Goal: Communication & Community: Answer question/provide support

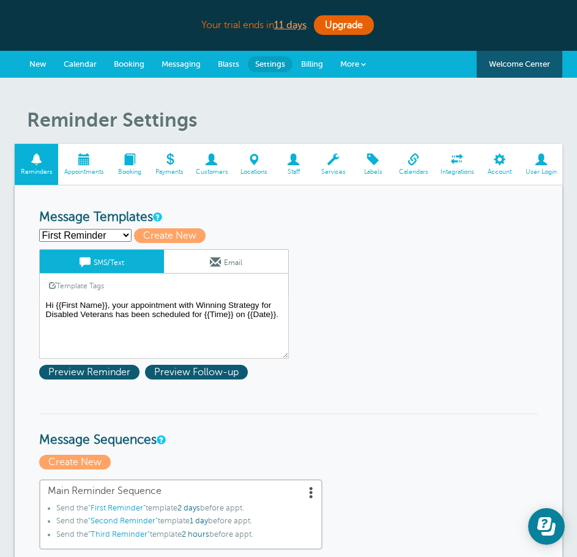
click at [78, 158] on span at bounding box center [83, 160] width 51 height 12
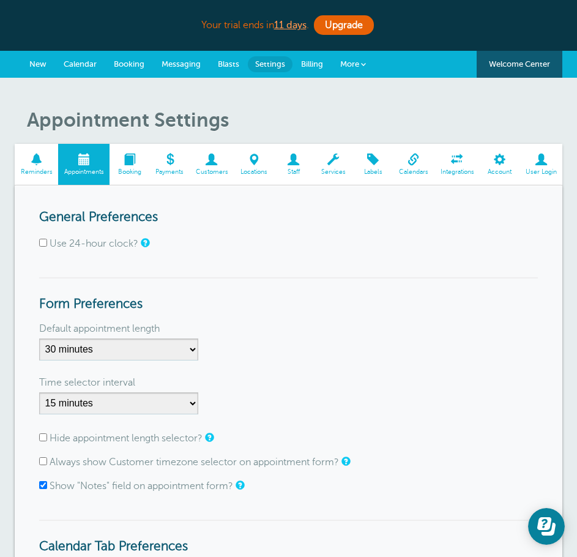
click at [84, 63] on span "Calendar" at bounding box center [80, 63] width 33 height 9
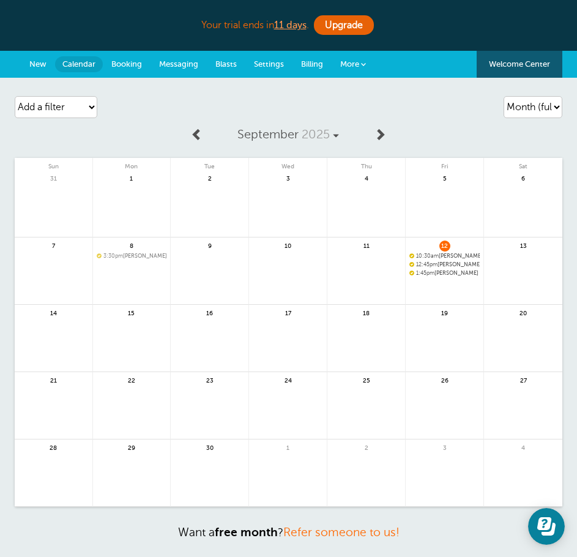
click at [121, 68] on span "Booking" at bounding box center [126, 63] width 31 height 9
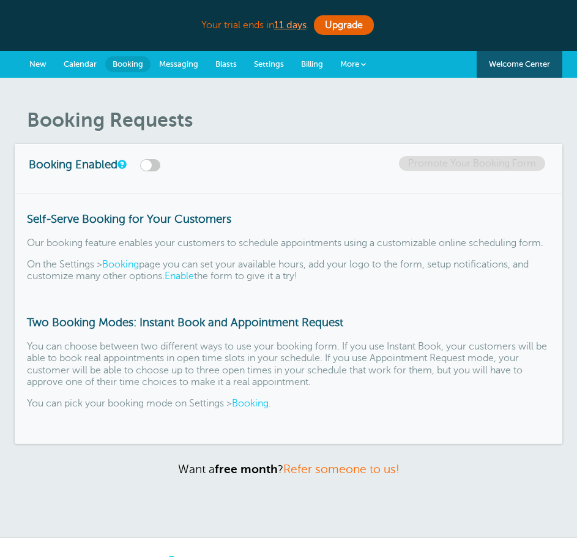
drag, startPoint x: 0, startPoint y: 0, endPoint x: 162, endPoint y: 64, distance: 174.5
click at [162, 64] on span "Messaging" at bounding box center [178, 63] width 39 height 9
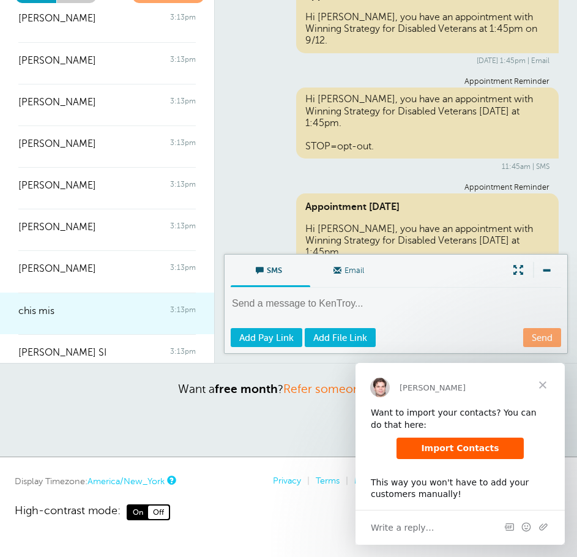
scroll to position [517, 0]
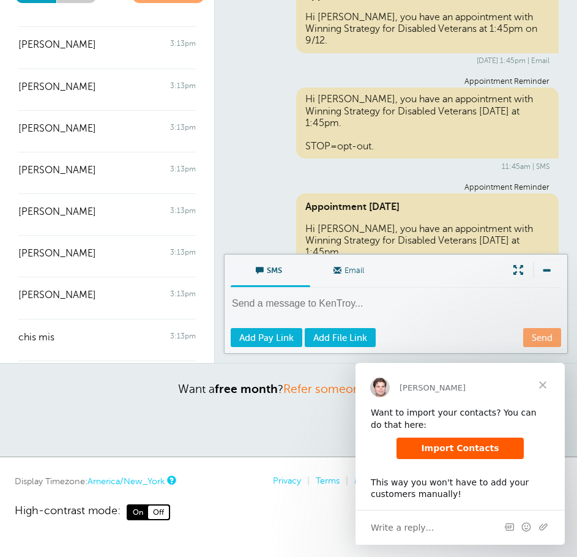
click at [541, 379] on span "Close" at bounding box center [543, 385] width 44 height 44
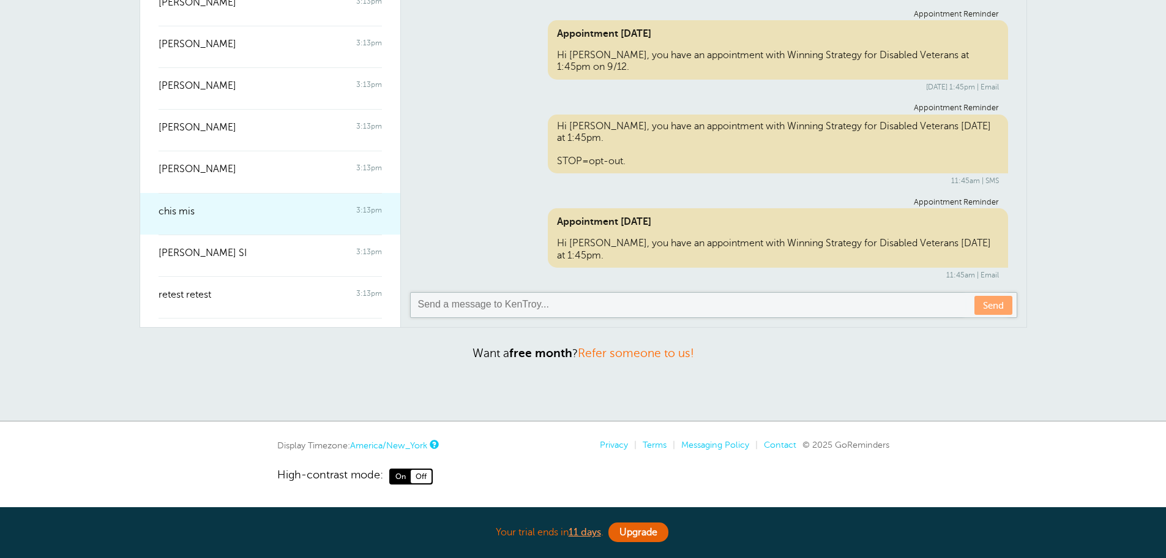
scroll to position [640, 0]
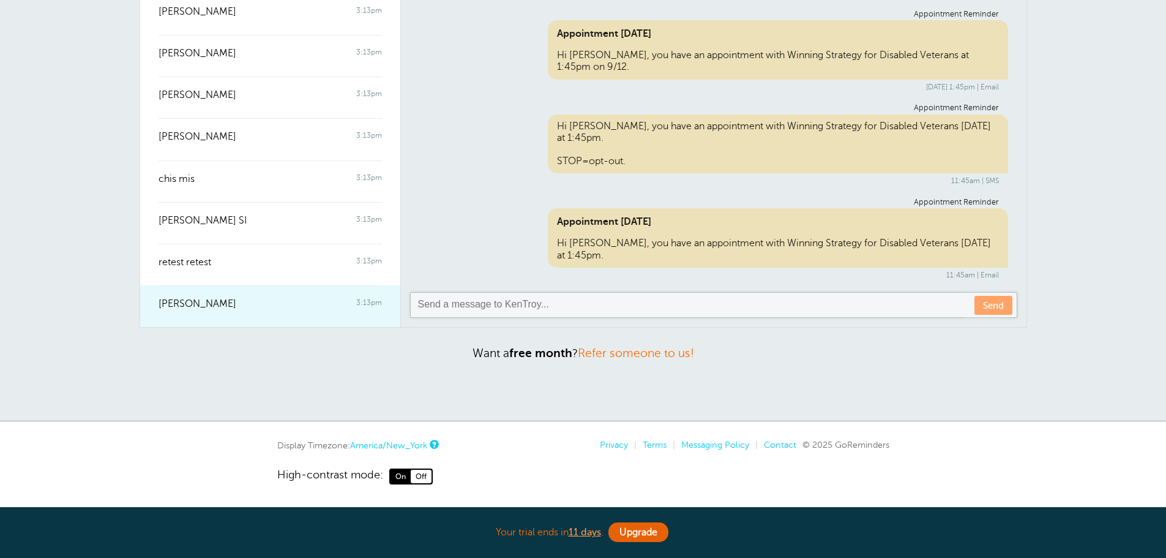
click at [245, 298] on div "Leonardo Vazquez 3:13pm" at bounding box center [270, 297] width 223 height 24
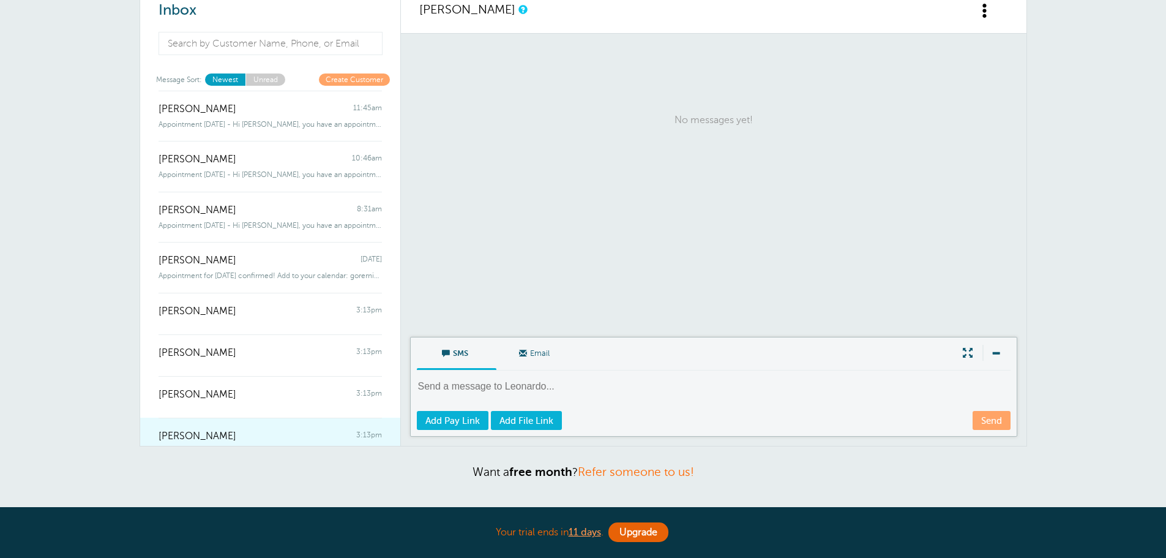
scroll to position [36, 0]
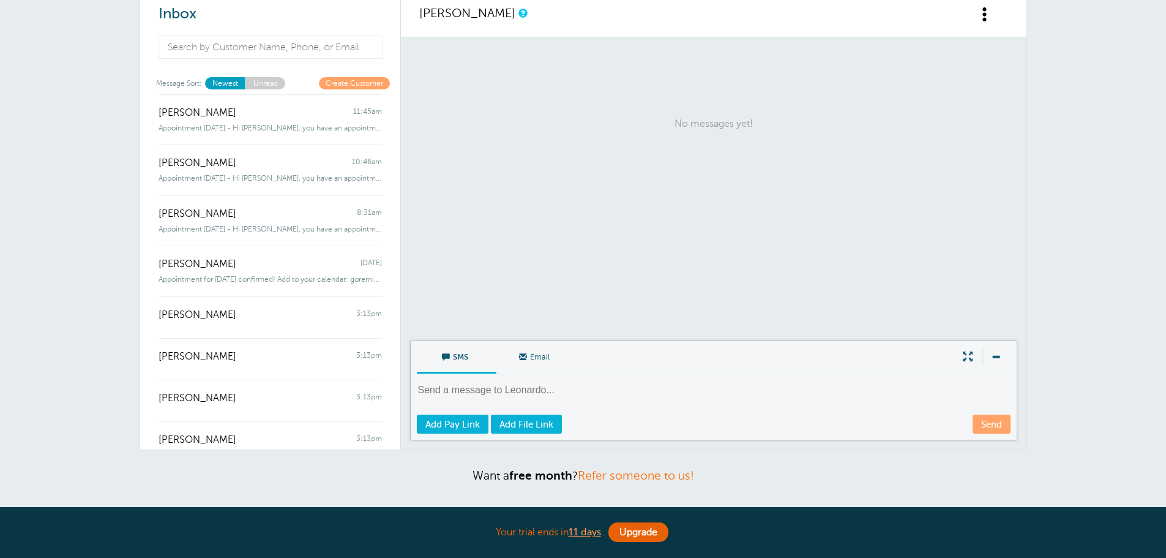
click at [252, 82] on link "Unread" at bounding box center [265, 83] width 40 height 12
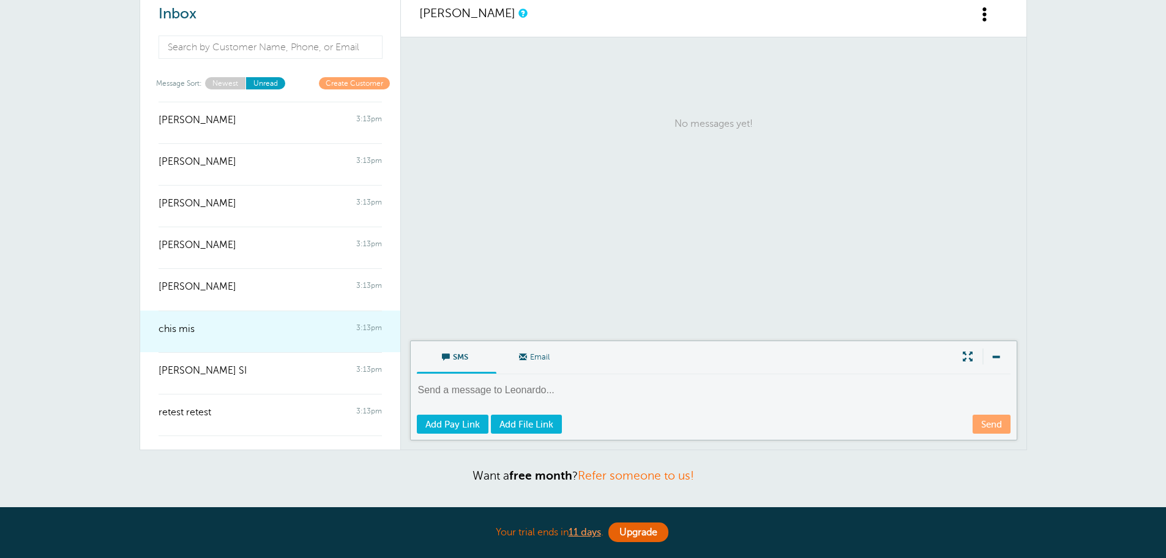
scroll to position [640, 0]
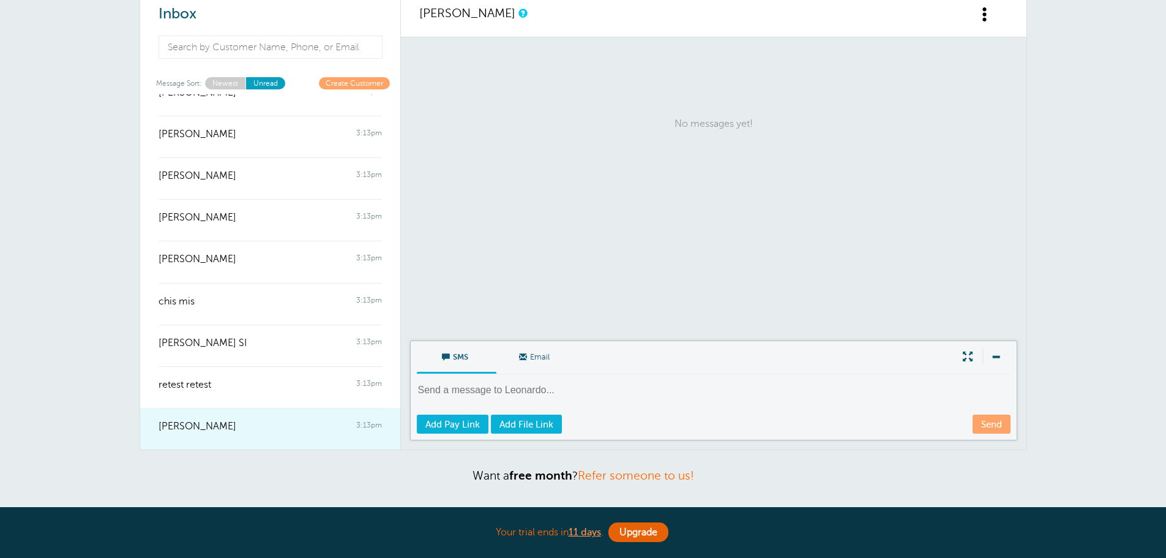
click at [297, 425] on div "Leonardo Vazquez 3:13pm" at bounding box center [270, 420] width 223 height 24
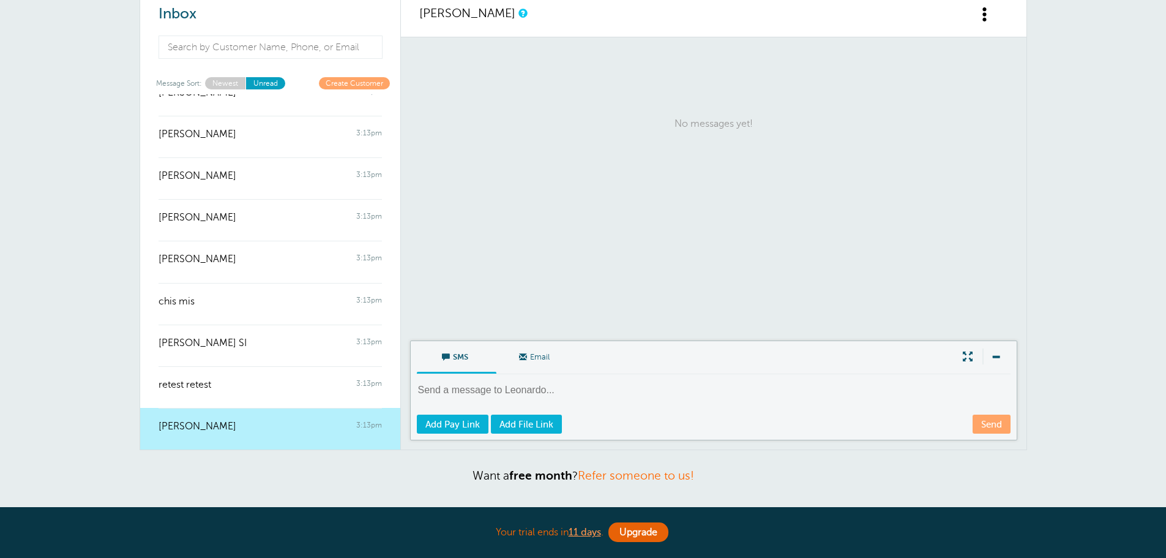
click at [577, 10] on span at bounding box center [985, 14] width 15 height 15
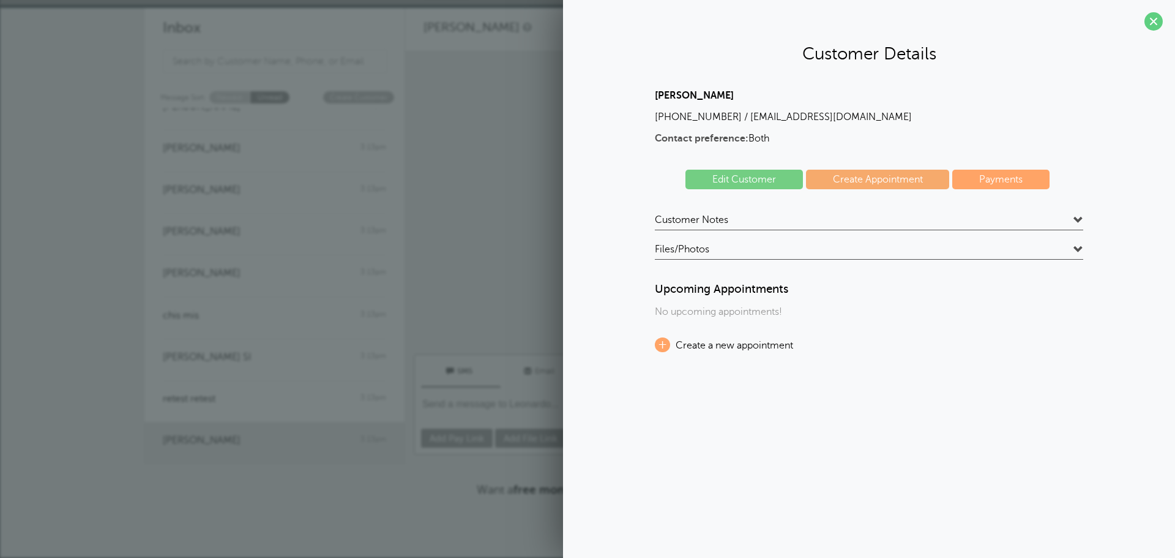
click at [577, 215] on h4 "Customer Notes" at bounding box center [869, 222] width 428 height 17
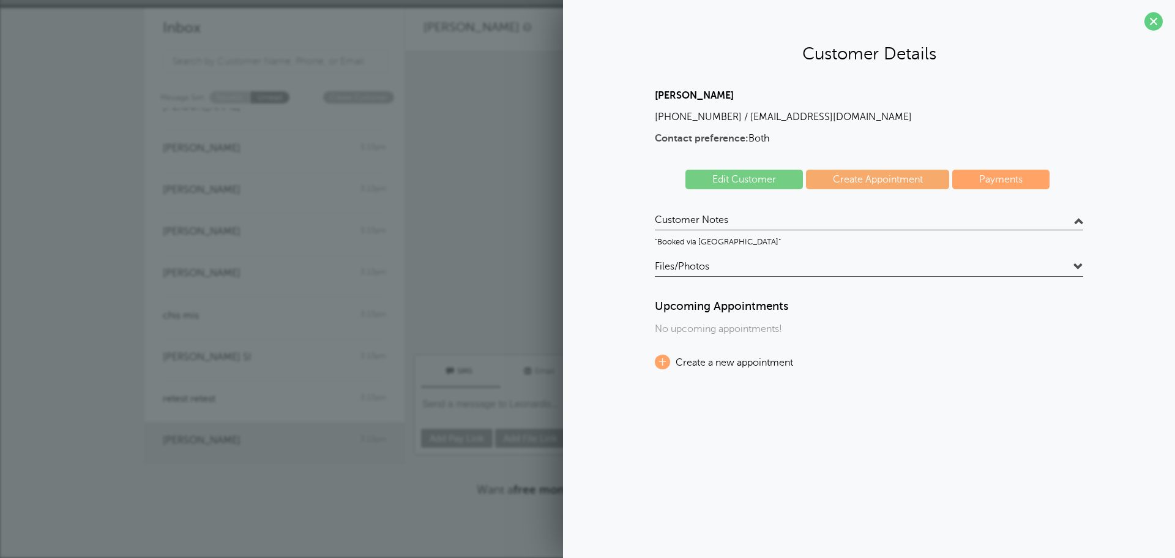
click at [577, 222] on h4 "Customer Notes" at bounding box center [869, 222] width 428 height 17
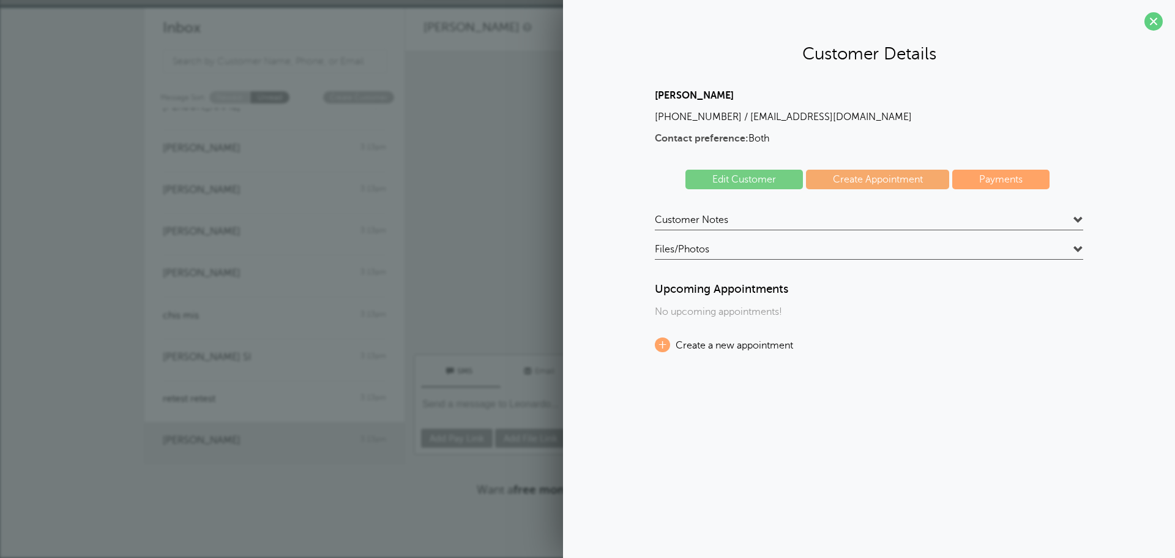
click at [577, 221] on span at bounding box center [1079, 220] width 10 height 10
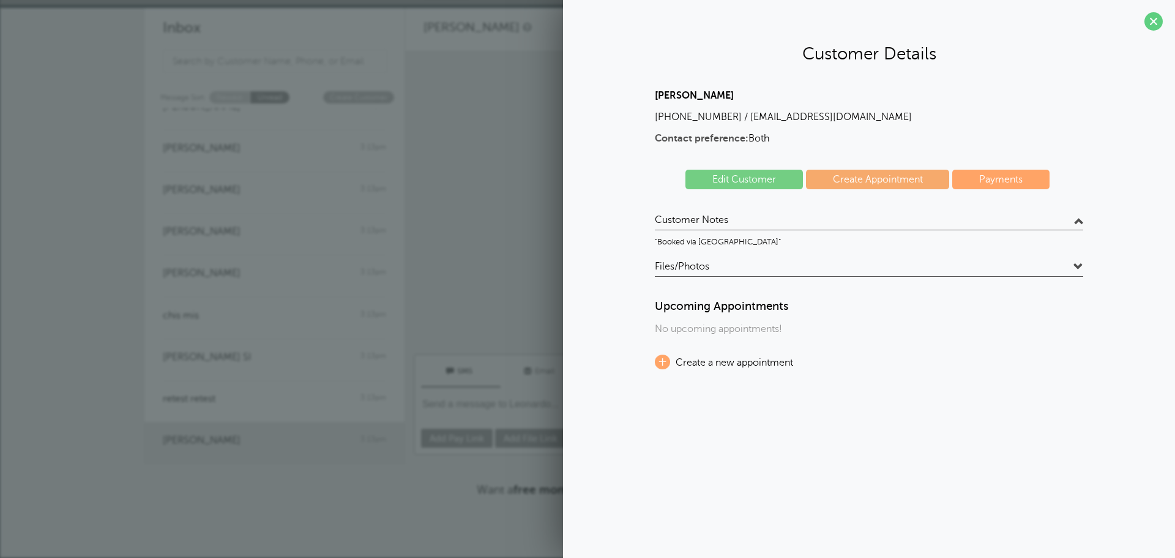
click at [577, 221] on span at bounding box center [1079, 220] width 10 height 10
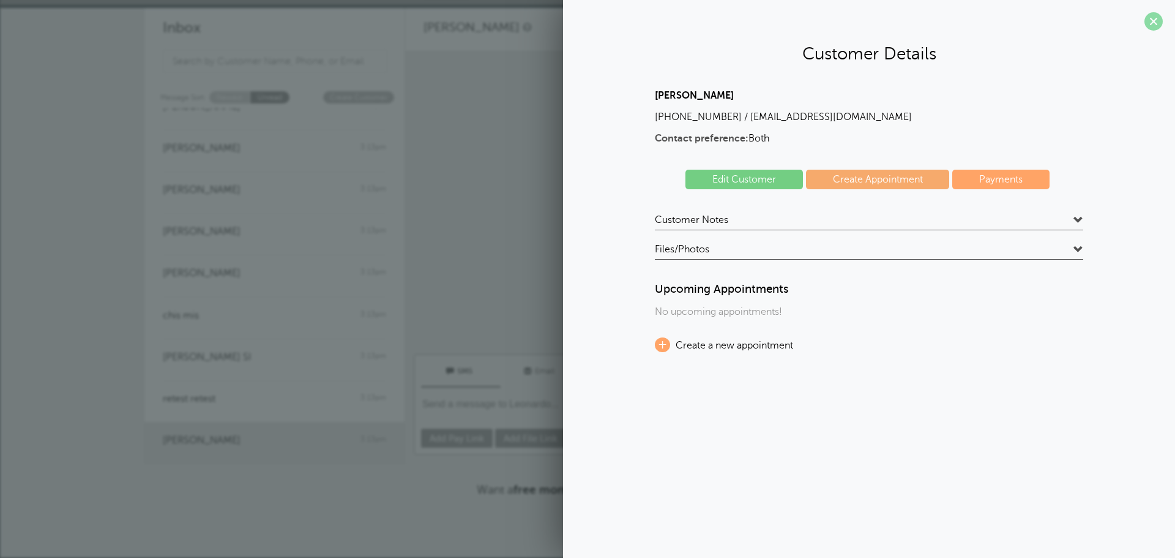
click at [577, 21] on span at bounding box center [1154, 21] width 18 height 18
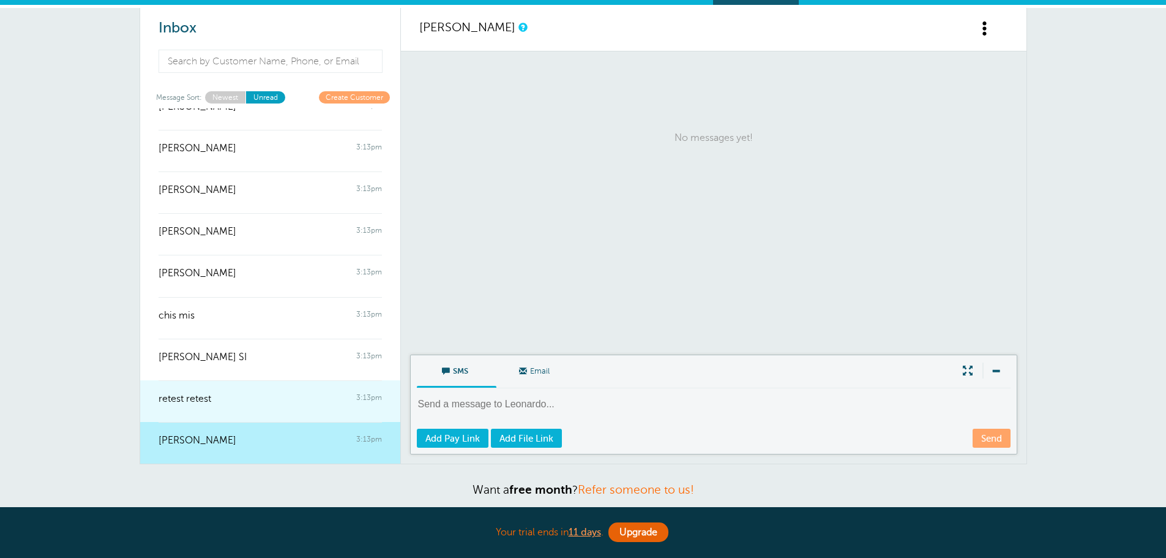
click at [283, 404] on div "retest retest 3:13pm" at bounding box center [270, 392] width 223 height 24
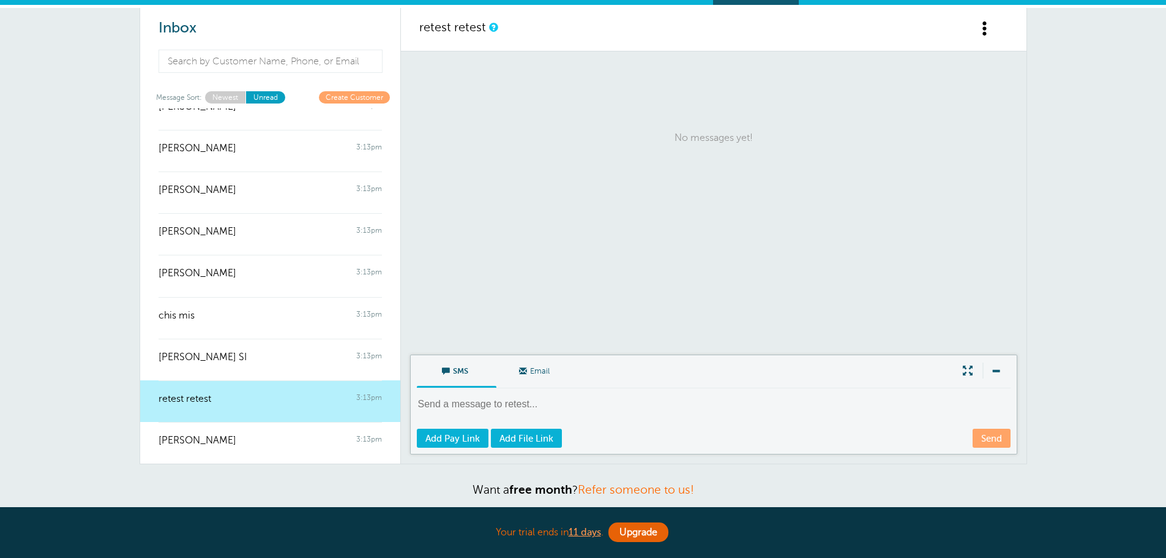
click at [577, 33] on span at bounding box center [985, 28] width 15 height 15
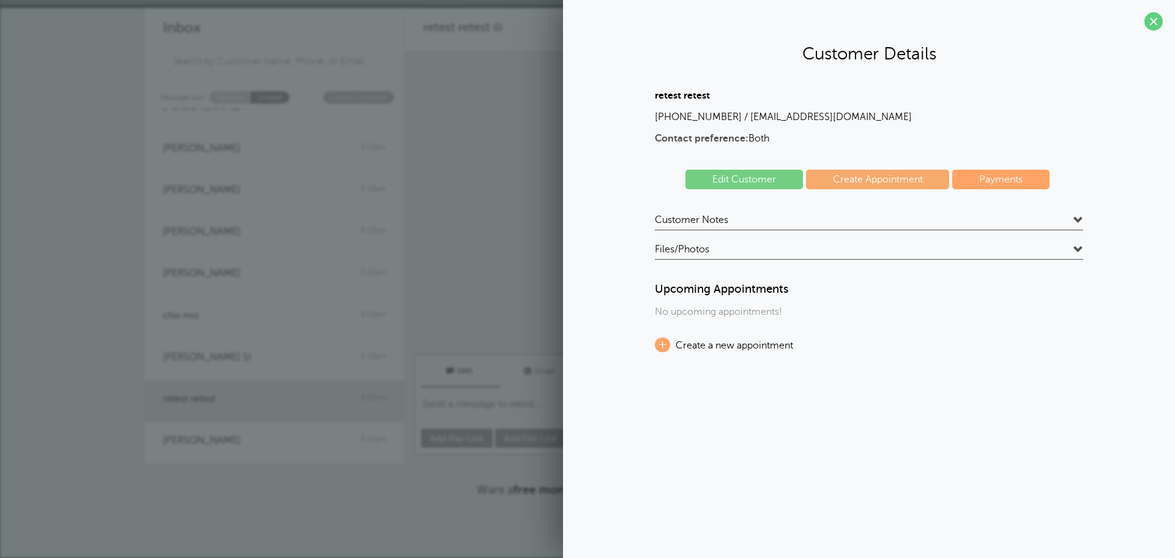
click at [577, 225] on span "Customer Notes" at bounding box center [691, 220] width 73 height 12
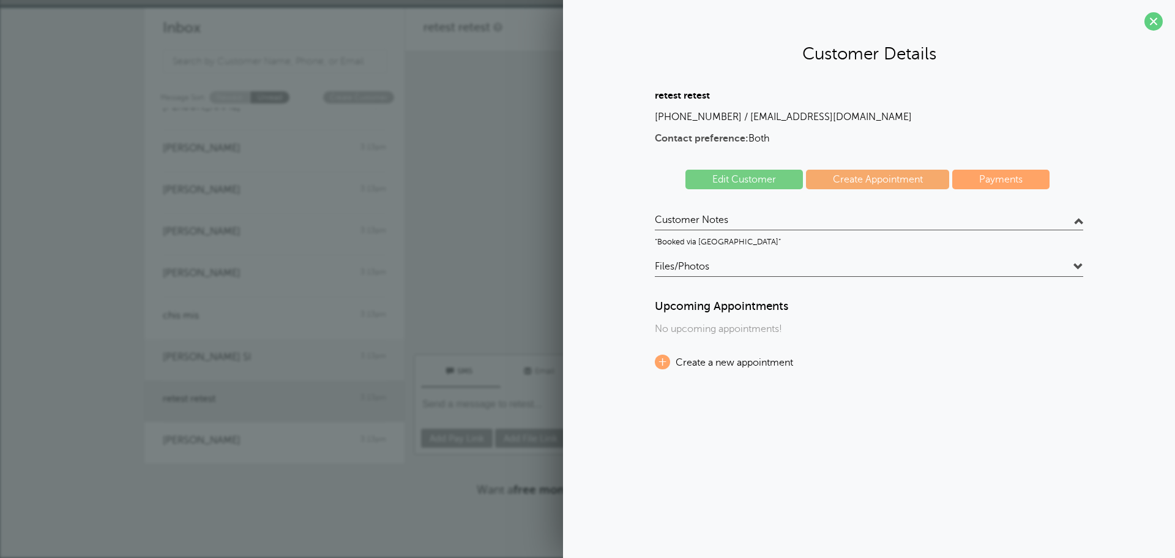
click at [237, 379] on link "MARITES SI 3:13pm" at bounding box center [274, 359] width 260 height 42
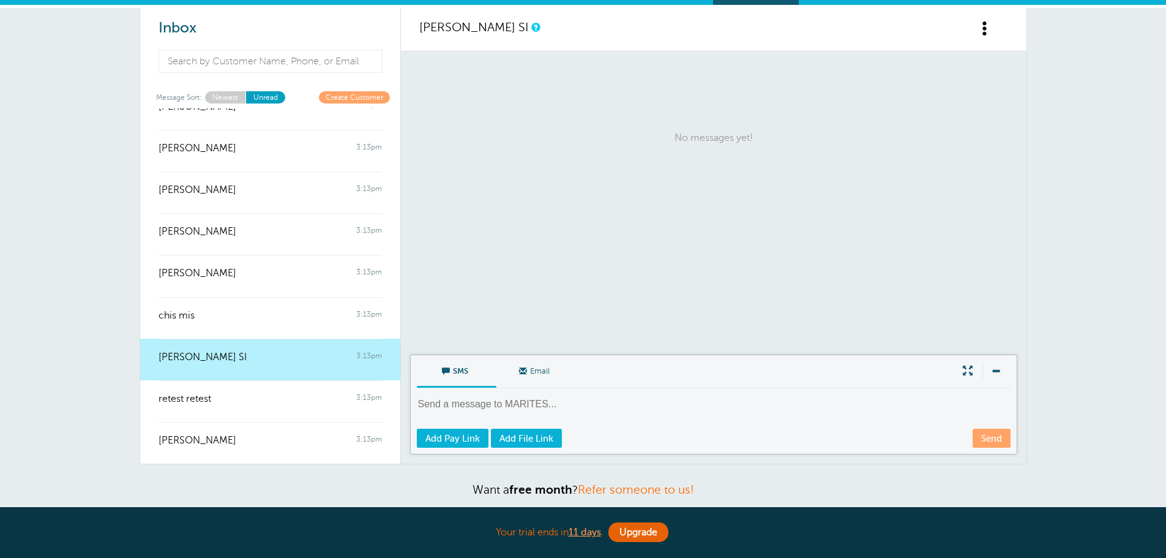
click at [237, 370] on link "MARITES SI 3:13pm" at bounding box center [270, 359] width 260 height 42
click at [577, 28] on span at bounding box center [985, 28] width 15 height 15
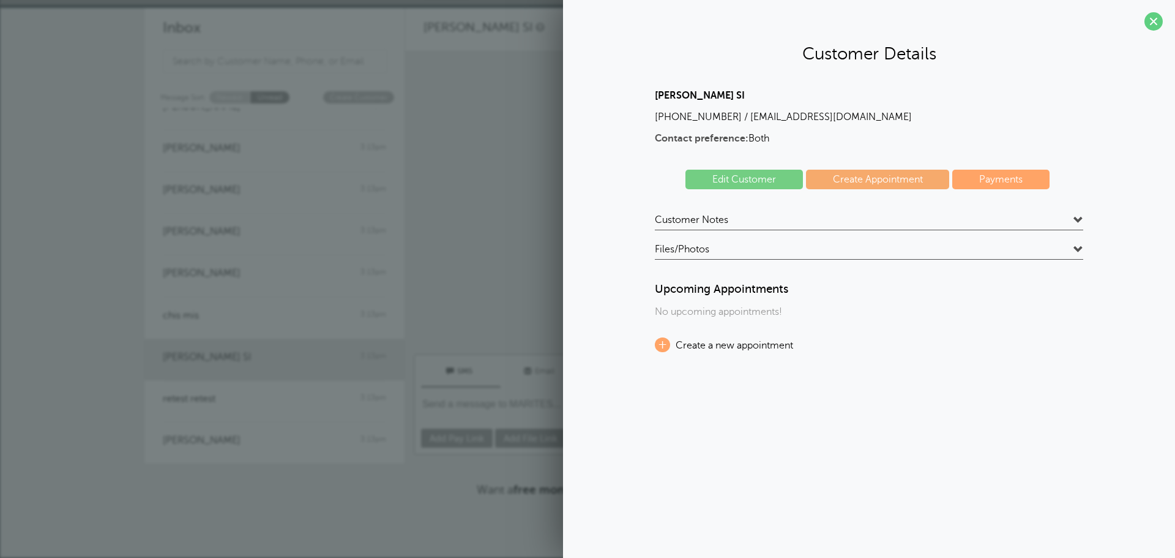
click at [577, 223] on span "Customer Notes" at bounding box center [691, 220] width 73 height 12
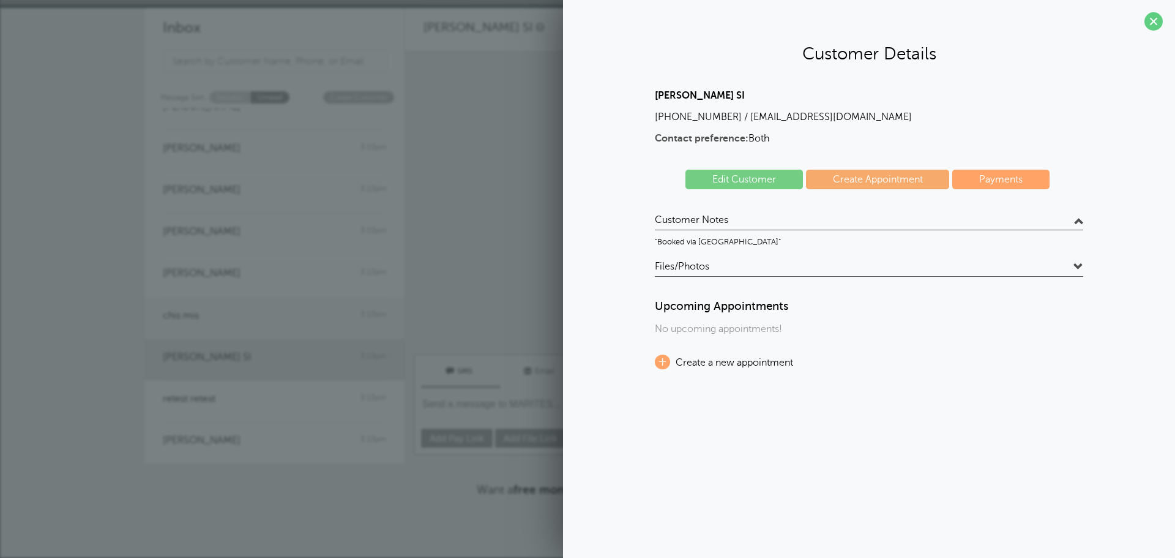
click at [219, 324] on div at bounding box center [274, 323] width 223 height 5
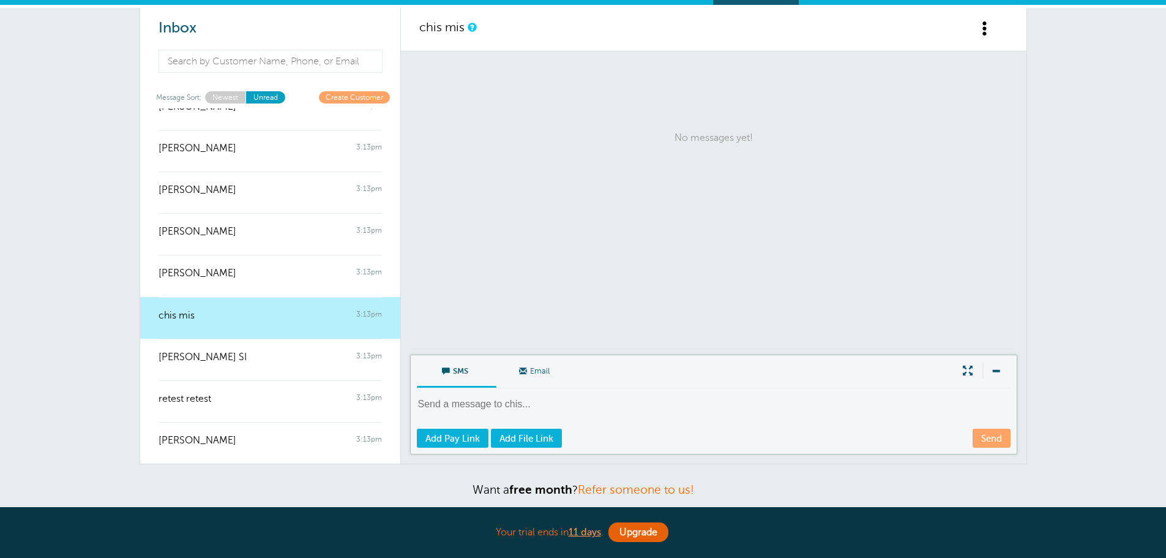
click at [223, 322] on div at bounding box center [270, 323] width 223 height 5
click at [577, 26] on span at bounding box center [985, 28] width 15 height 15
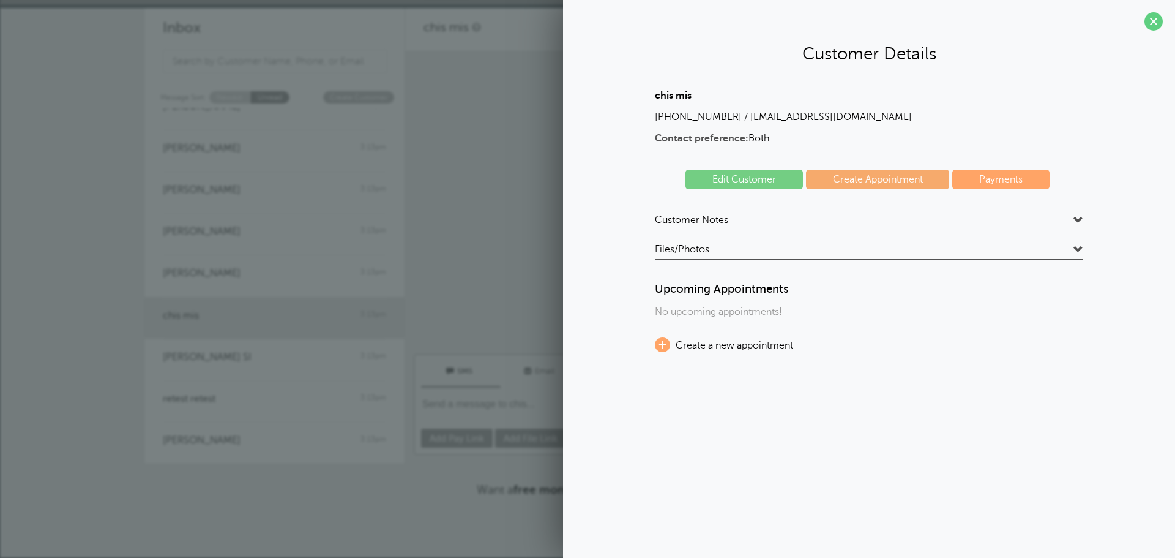
click at [577, 222] on span "Customer Notes" at bounding box center [691, 220] width 73 height 12
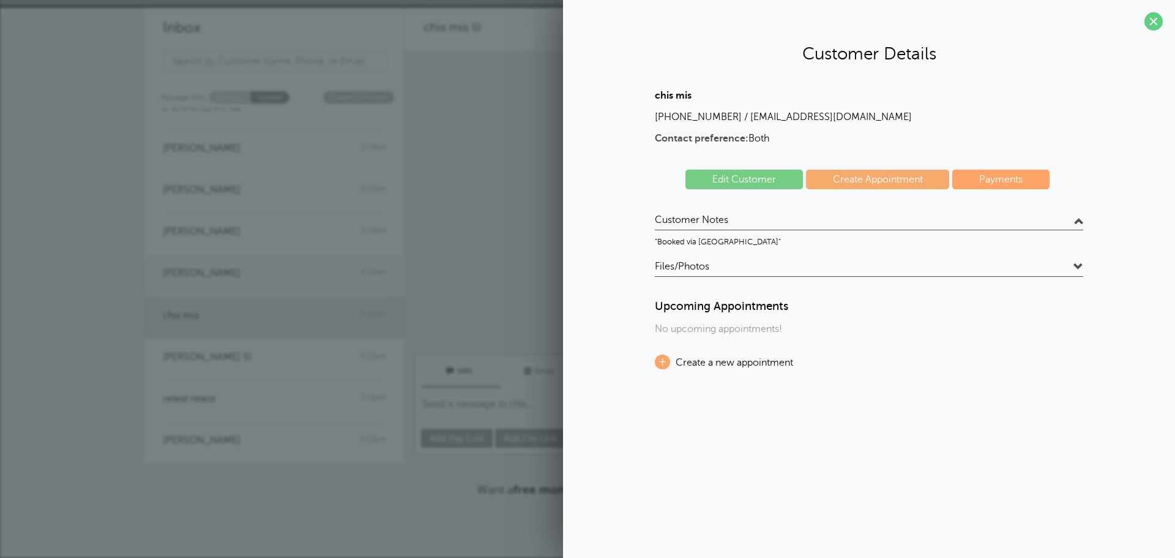
click at [277, 284] on div at bounding box center [274, 282] width 223 height 5
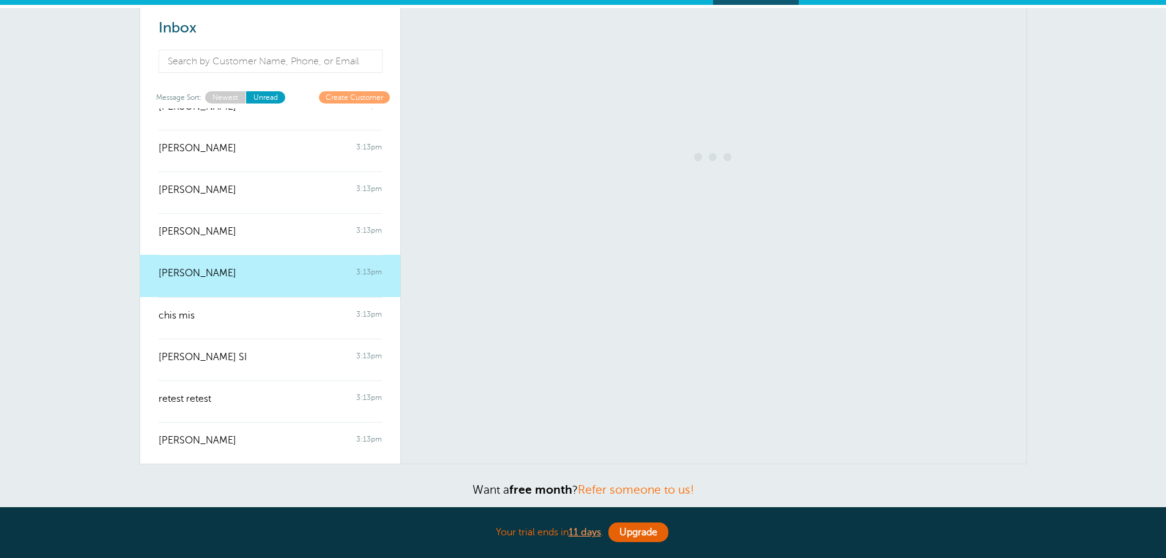
click at [274, 282] on div at bounding box center [270, 282] width 223 height 5
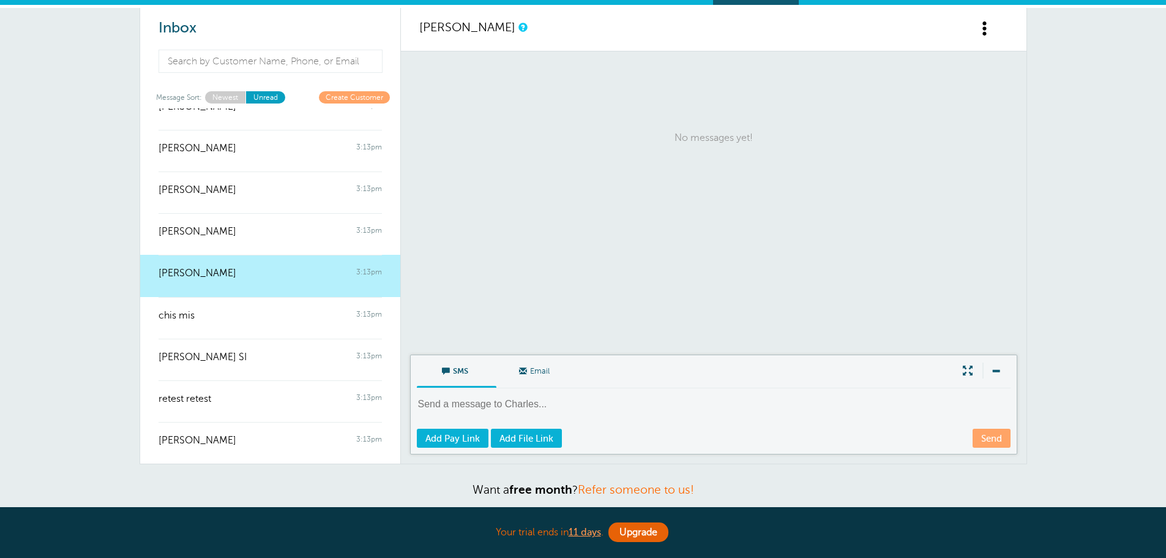
click at [577, 29] on span at bounding box center [985, 28] width 15 height 15
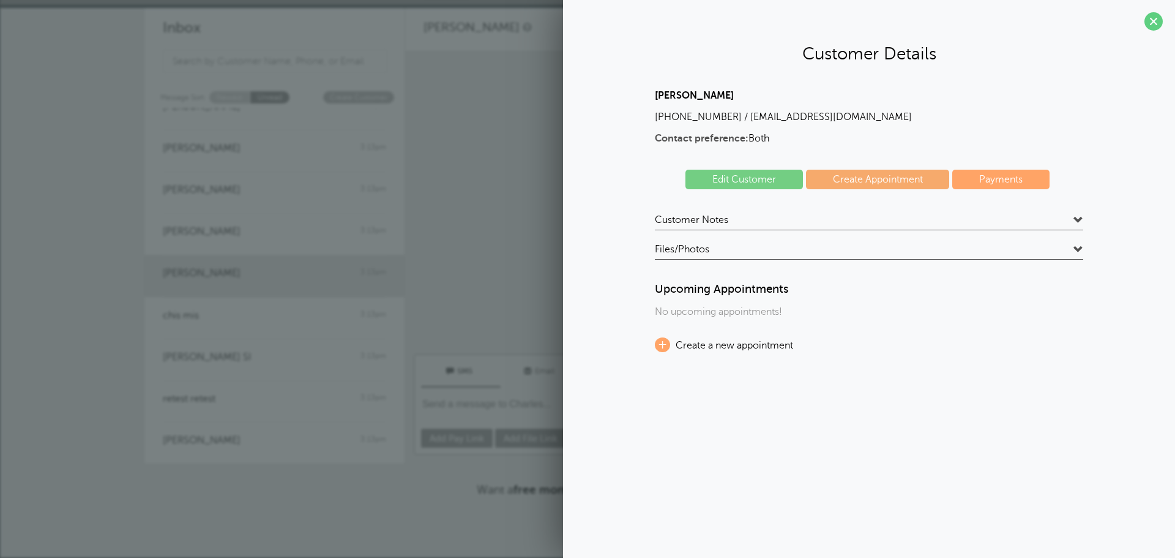
click at [577, 223] on h4 "Customer Notes" at bounding box center [869, 222] width 428 height 17
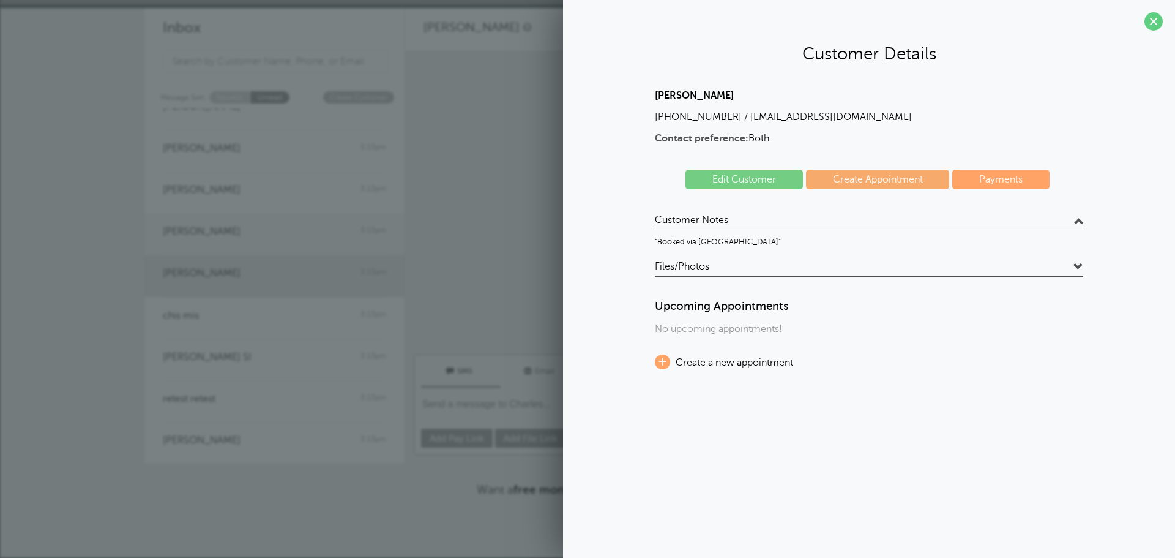
click at [296, 241] on div at bounding box center [274, 239] width 223 height 5
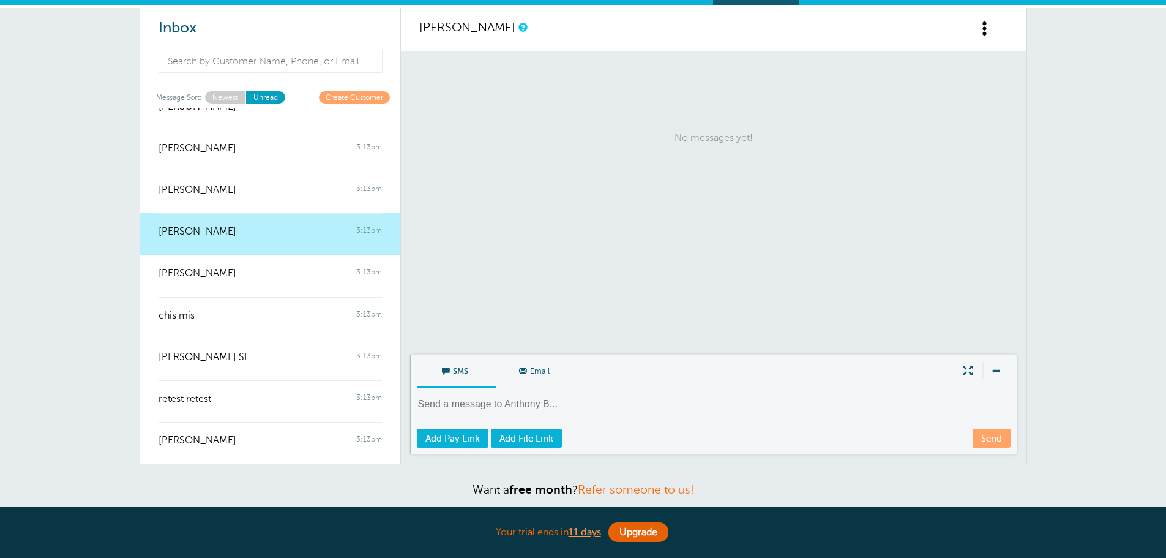
click at [577, 27] on span at bounding box center [985, 28] width 15 height 15
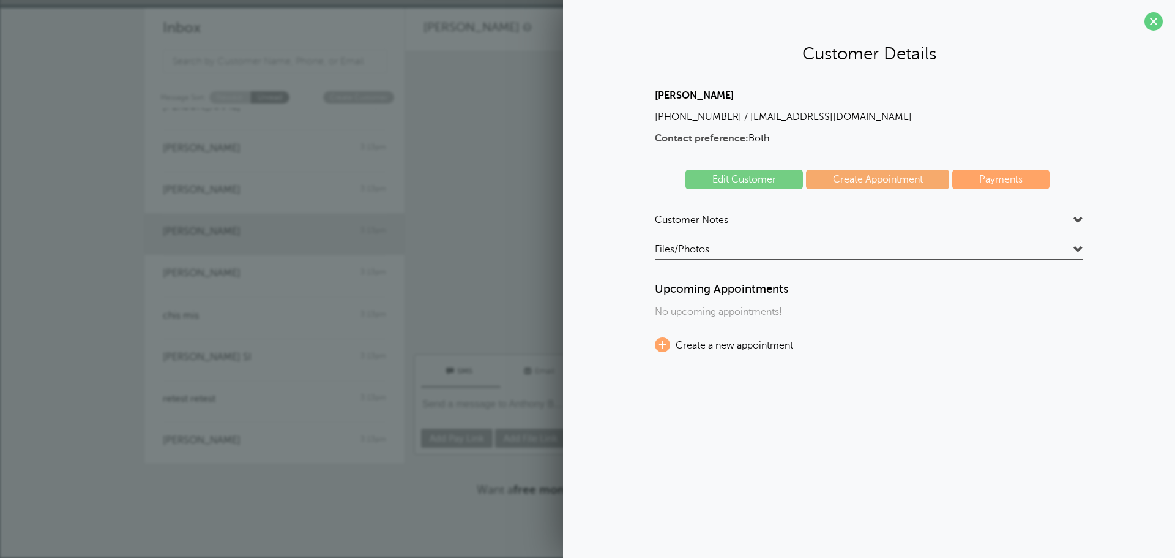
click at [577, 220] on span "Customer Notes" at bounding box center [691, 220] width 73 height 12
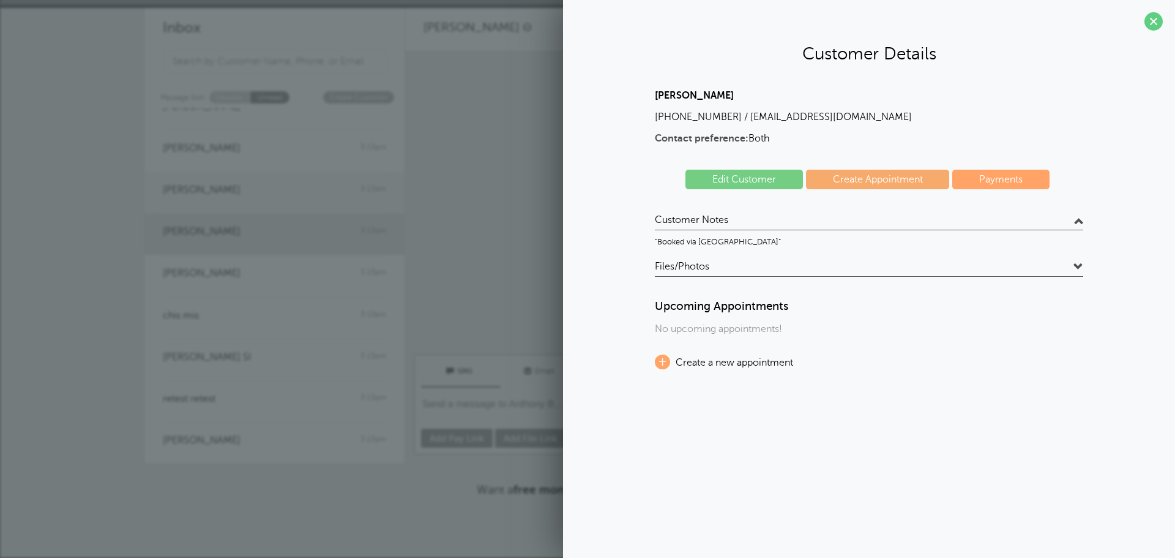
click at [306, 192] on div "Enrique Silva 3:13pm" at bounding box center [274, 183] width 223 height 24
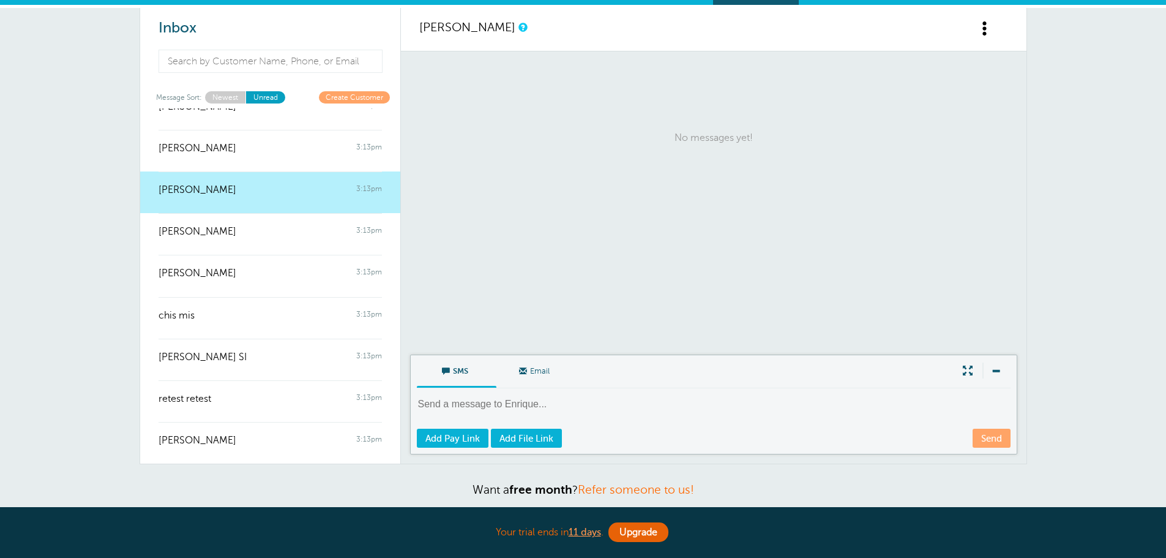
click at [577, 28] on span at bounding box center [985, 28] width 15 height 15
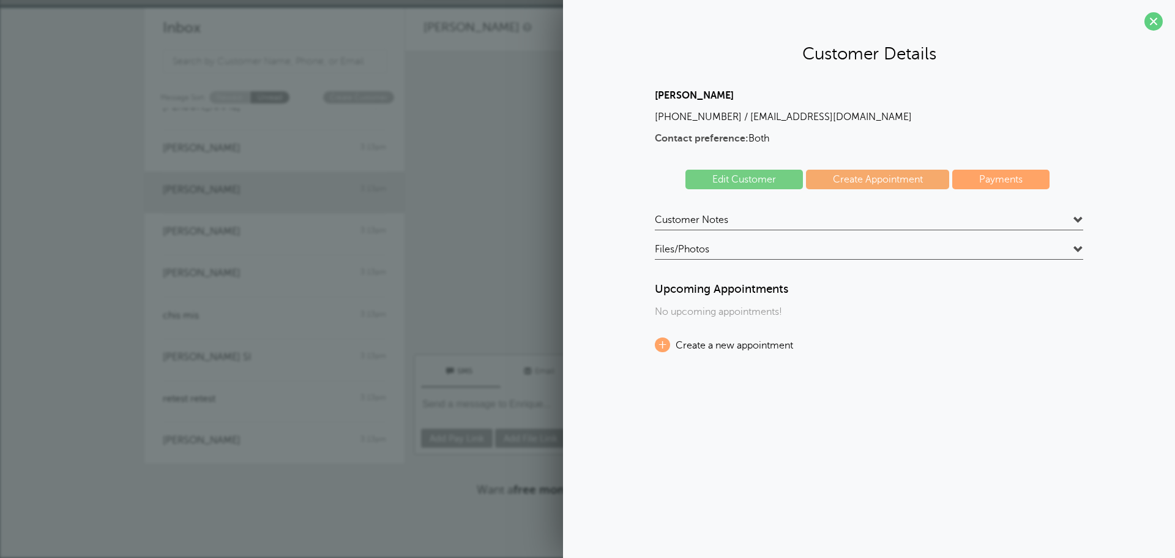
click at [577, 223] on span "Customer Notes" at bounding box center [691, 220] width 73 height 12
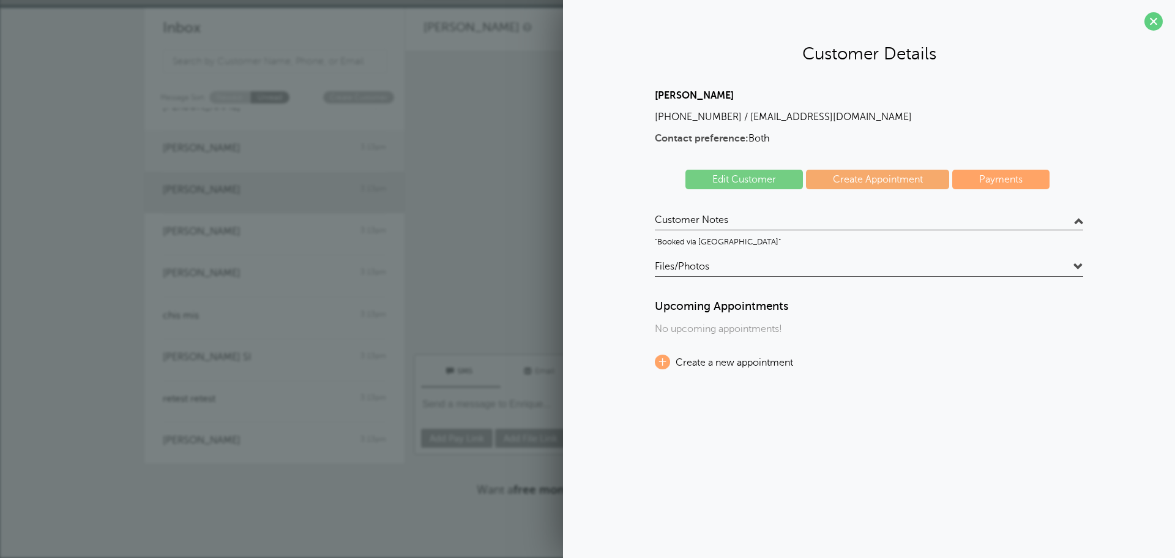
click at [203, 150] on span "[PERSON_NAME]" at bounding box center [202, 149] width 78 height 12
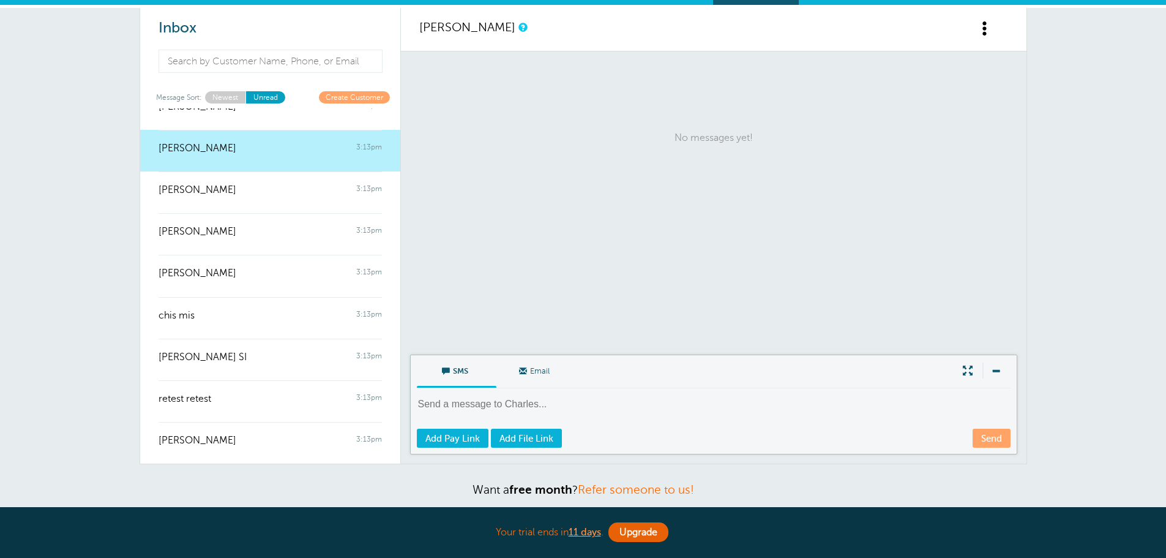
click at [206, 150] on span "[PERSON_NAME]" at bounding box center [198, 149] width 78 height 12
click at [577, 24] on div "[PERSON_NAME]" at bounding box center [714, 29] width 626 height 43
click at [577, 31] on span at bounding box center [985, 28] width 15 height 15
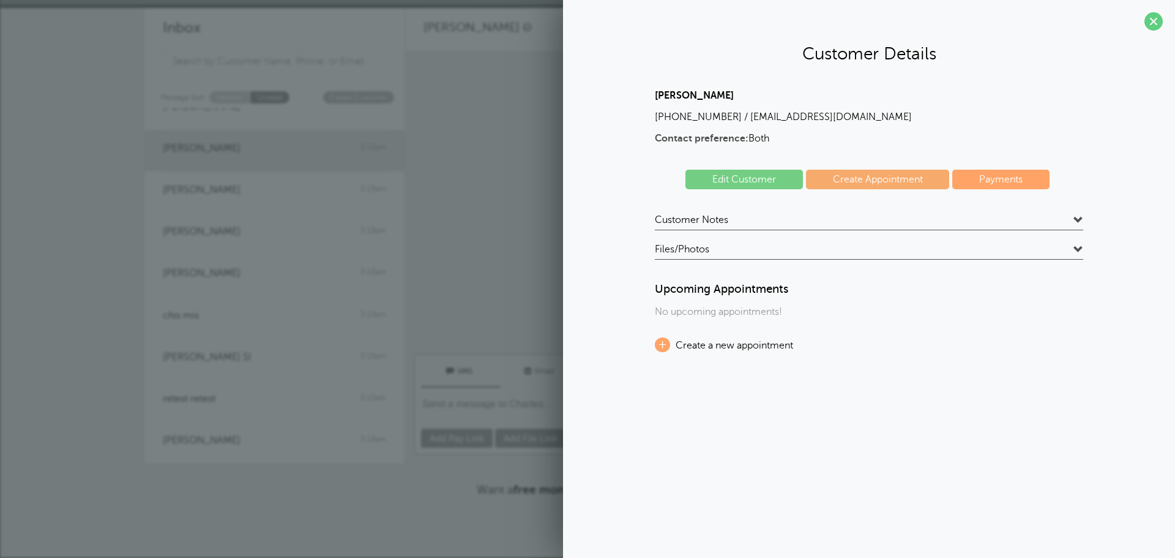
click at [577, 218] on h4 "Customer Notes" at bounding box center [869, 222] width 428 height 17
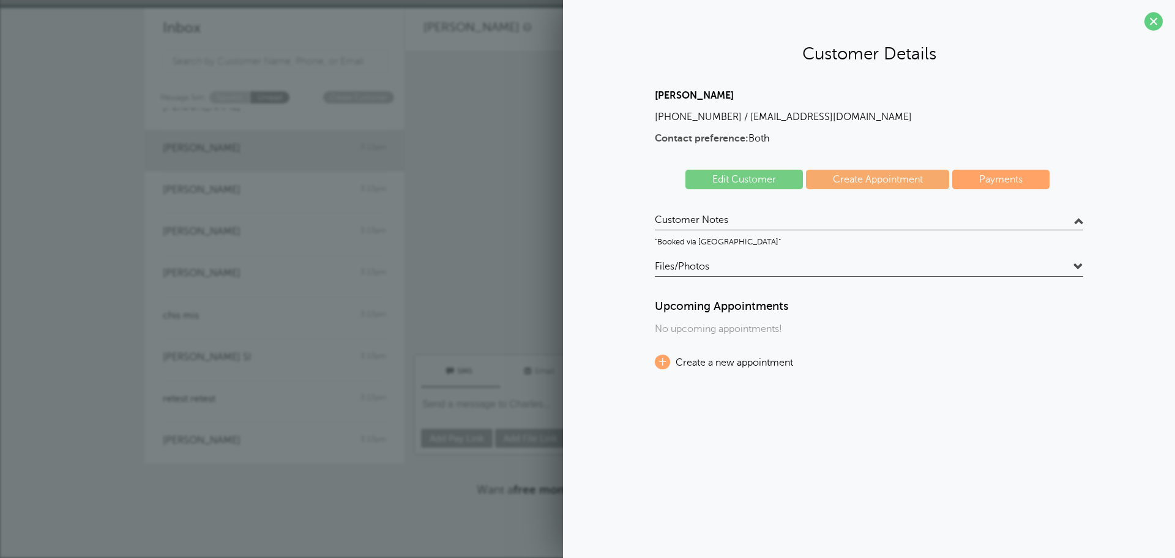
click at [441, 201] on p "No messages yet!" at bounding box center [718, 138] width 589 height 149
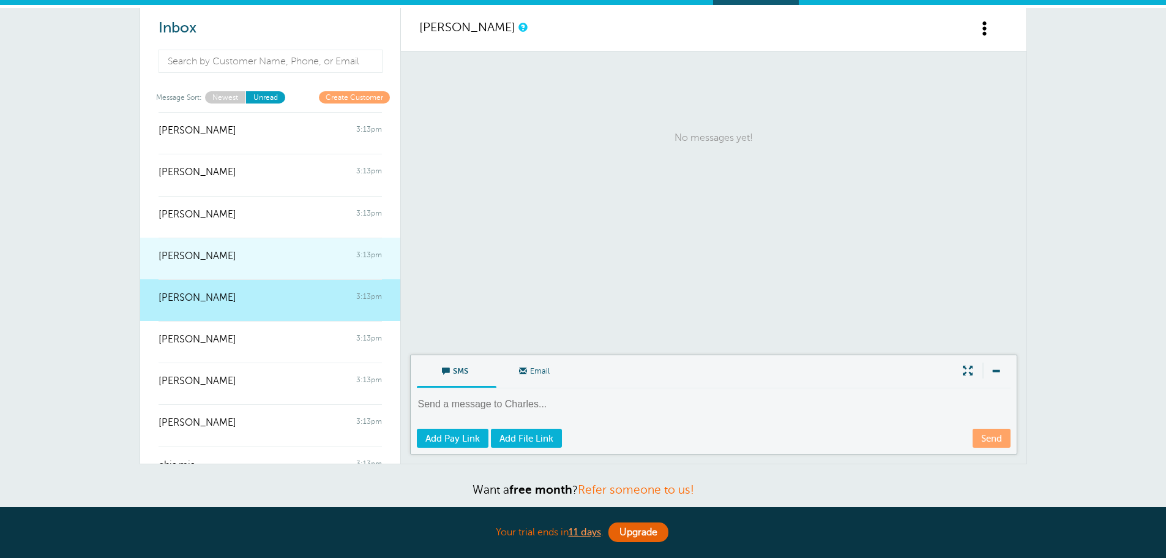
scroll to position [456, 0]
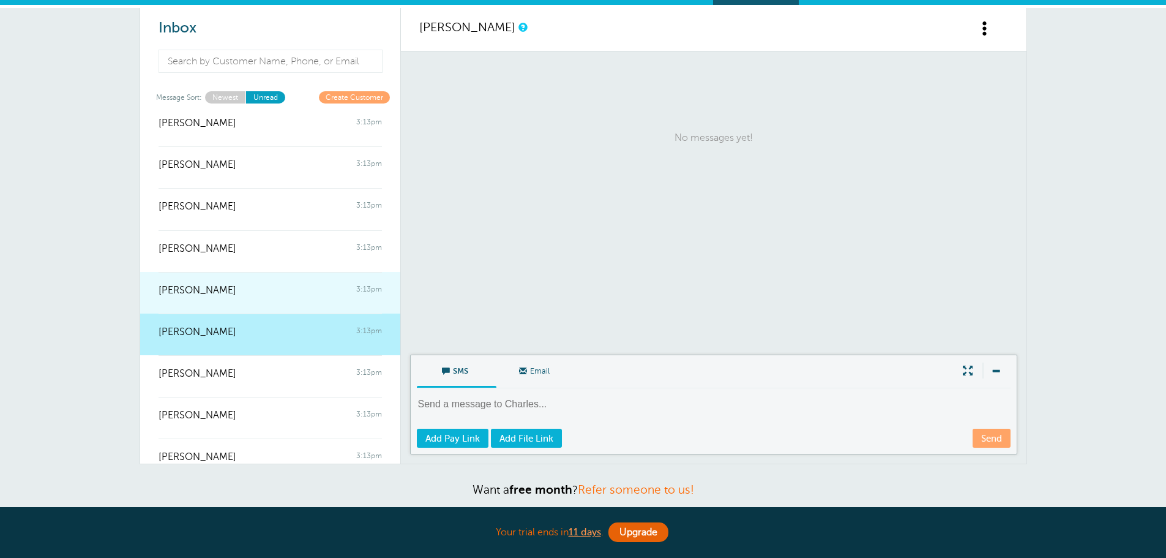
click at [260, 293] on div "Carlton Davis 3:13pm" at bounding box center [270, 284] width 223 height 24
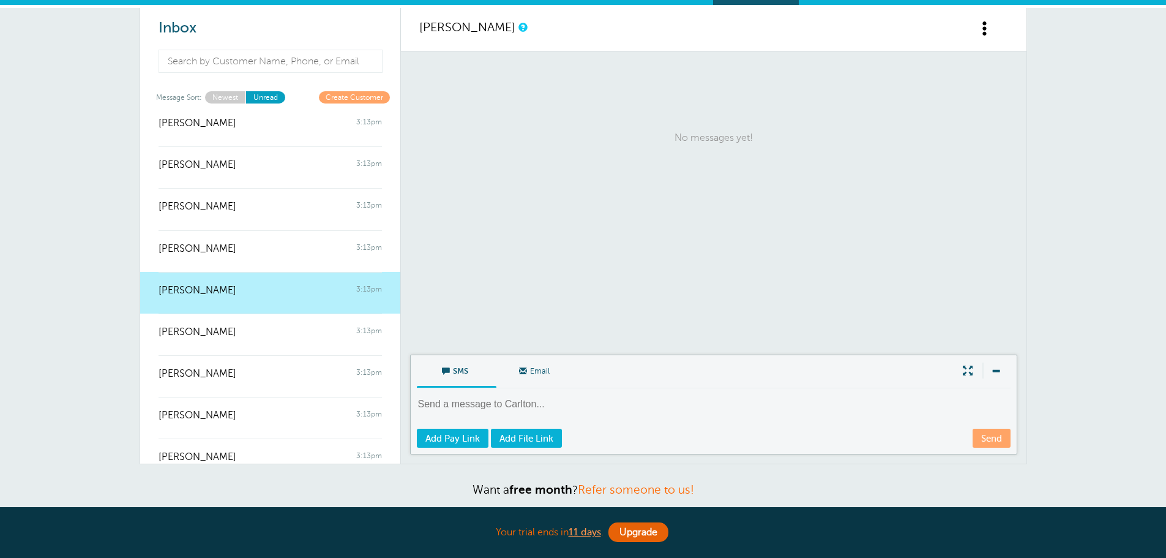
click at [577, 29] on span at bounding box center [985, 28] width 15 height 15
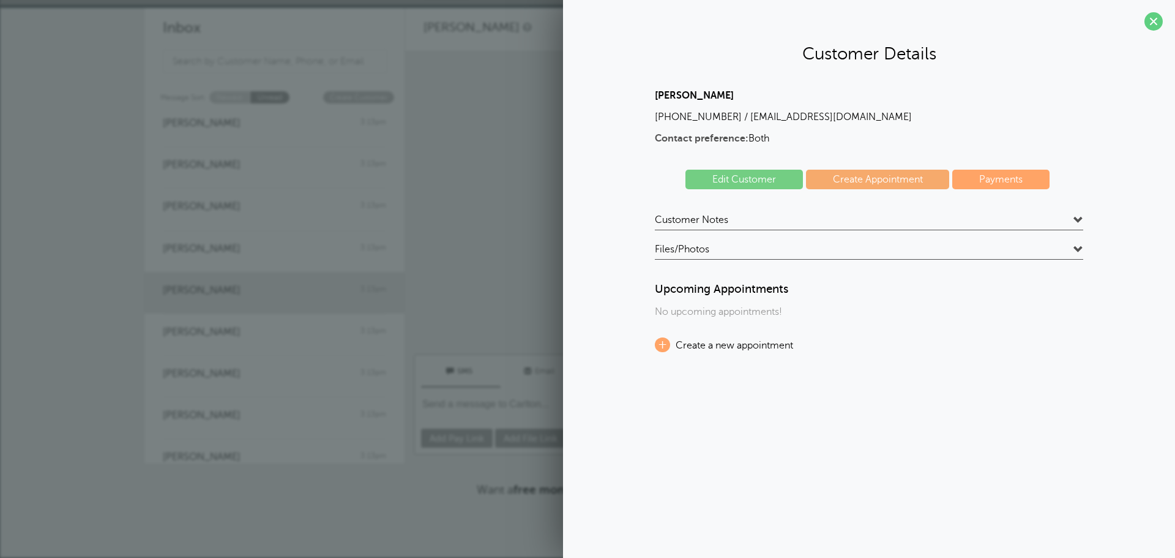
click at [577, 210] on div "Carlton Davis (314) 629-7998 / carltonwdavis6@gmail.com Contact preference: Bot…" at bounding box center [869, 221] width 428 height 262
click at [577, 224] on span "Customer Notes" at bounding box center [691, 220] width 73 height 12
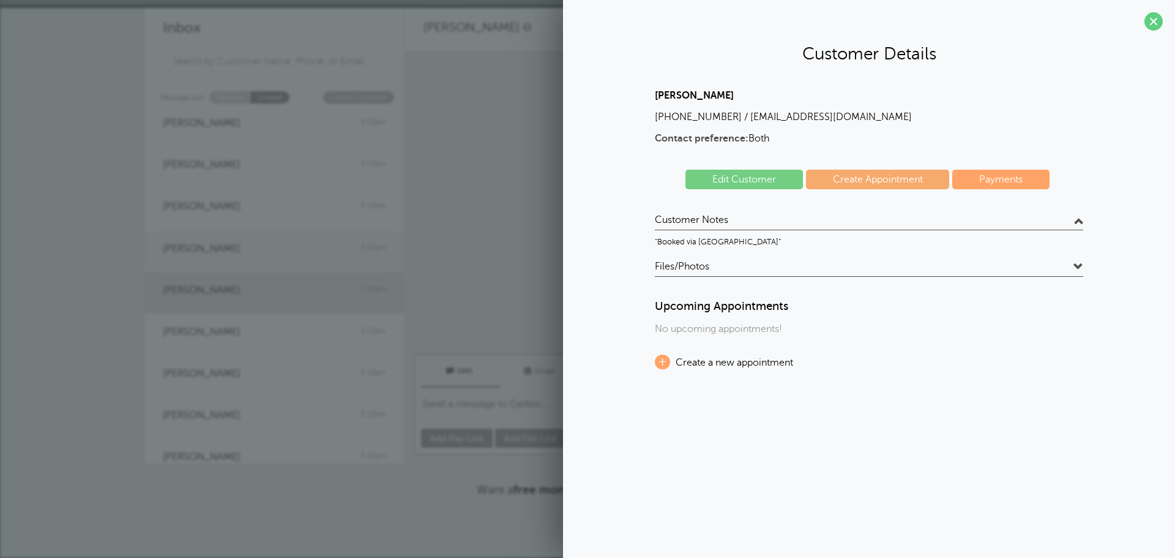
click at [376, 255] on link "Michael Farrell 3:13pm" at bounding box center [274, 251] width 260 height 42
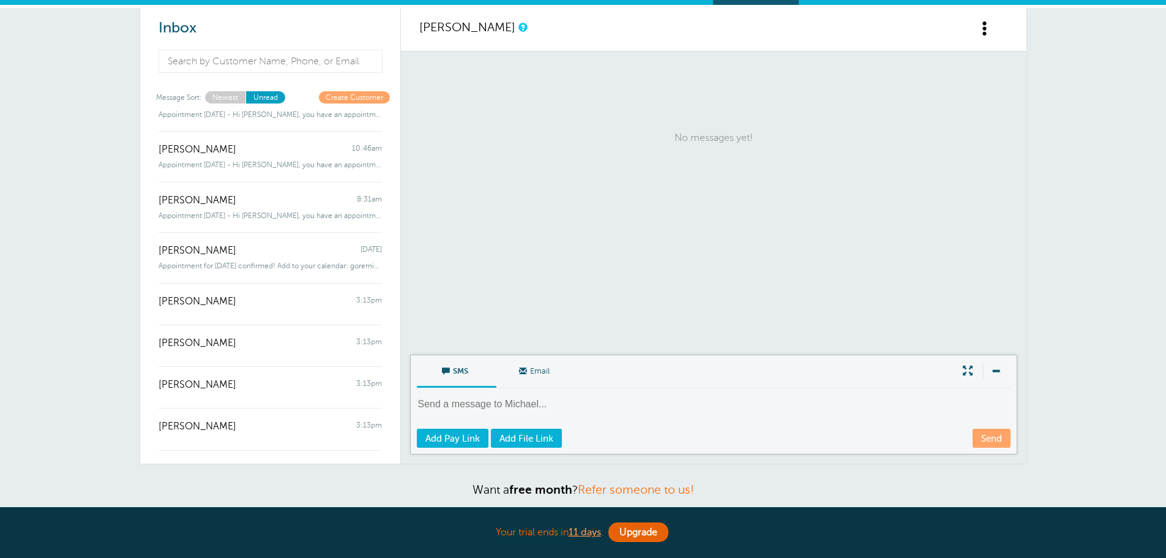
scroll to position [0, 0]
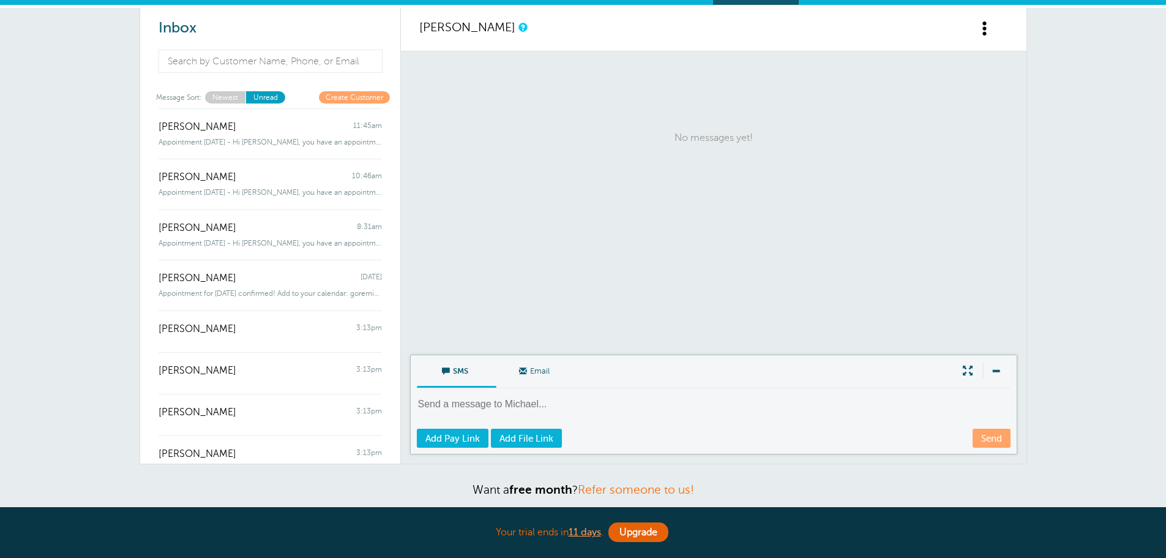
click at [227, 96] on link "Newest" at bounding box center [225, 97] width 40 height 12
